Goal: Find specific page/section: Find specific page/section

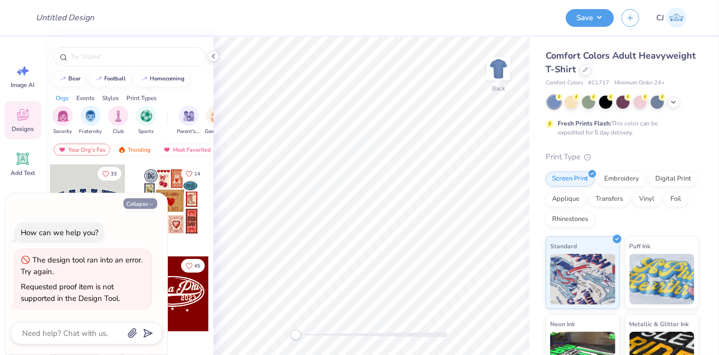
click at [134, 204] on button "Collapse" at bounding box center [140, 203] width 34 height 11
type textarea "x"
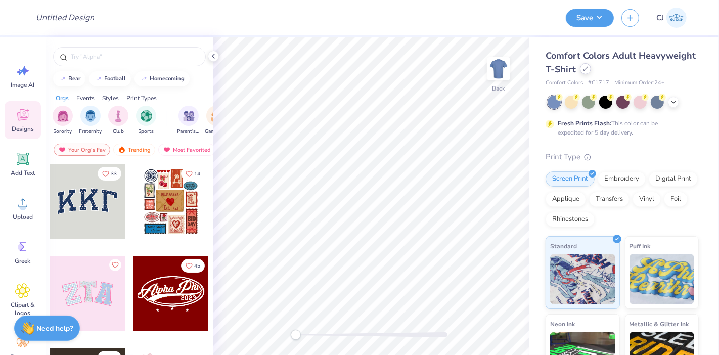
click at [588, 71] on icon at bounding box center [585, 69] width 4 height 4
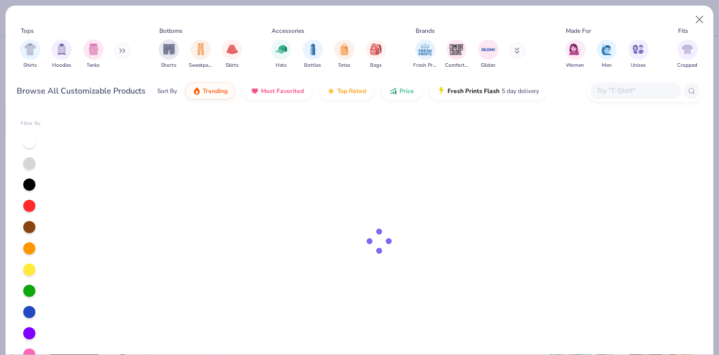
click at [617, 96] on input "text" at bounding box center [635, 91] width 78 height 12
paste input "Jerzees 562MR"
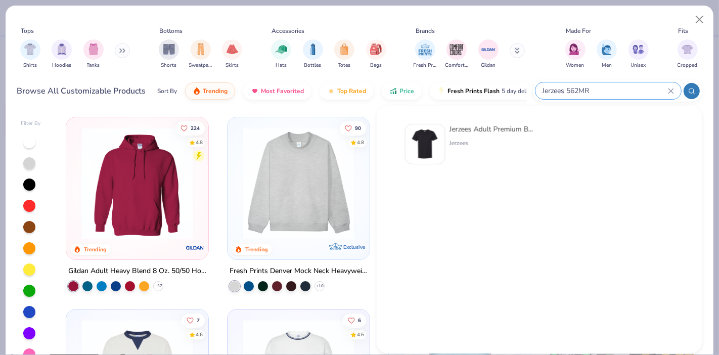
type input "Jerzees 562MR"
click at [475, 130] on div "Jerzees Adult Premium Blend Ring-Spun T-Shirt" at bounding box center [491, 129] width 85 height 11
